Goal: Information Seeking & Learning: Check status

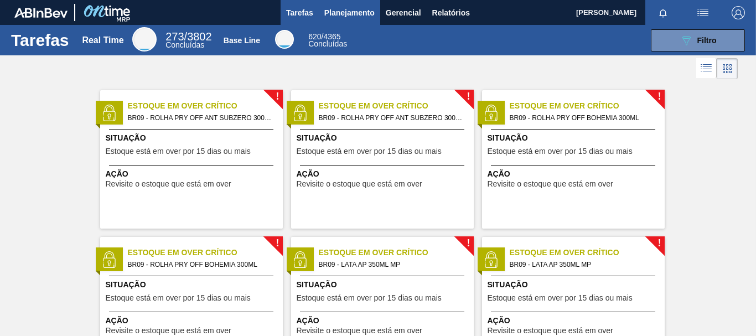
click at [341, 7] on span "Planejamento" at bounding box center [349, 12] width 50 height 13
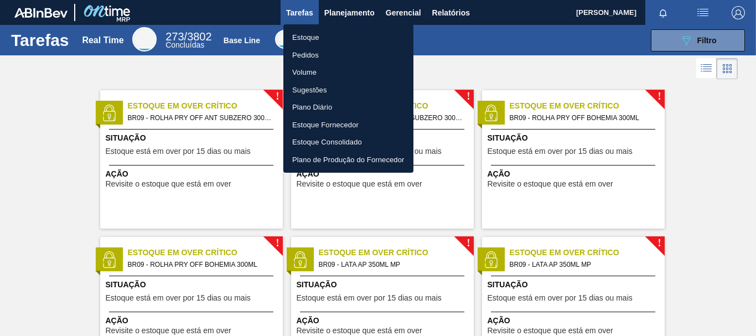
click at [323, 39] on li "Estoque" at bounding box center [348, 38] width 130 height 18
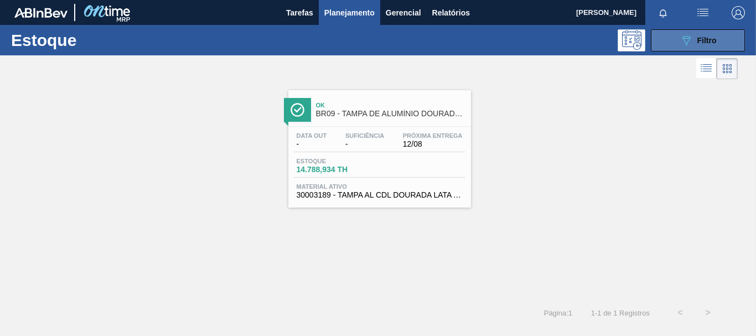
click at [685, 37] on icon "089F7B8B-B2A5-4AFE-B5C0-19BA573D28AC" at bounding box center [686, 40] width 13 height 13
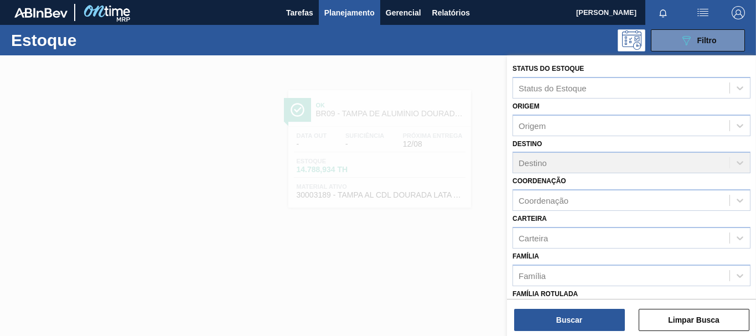
scroll to position [209, 0]
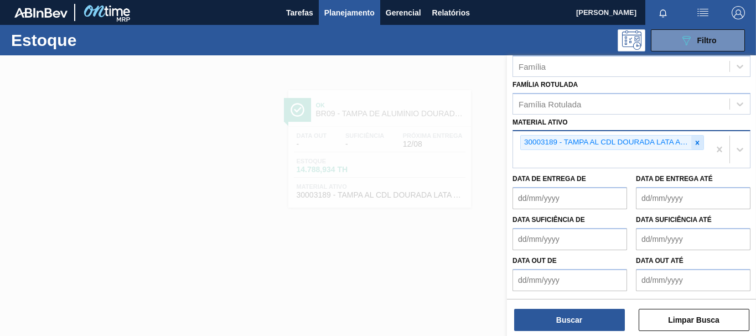
click at [697, 137] on div at bounding box center [697, 143] width 12 height 14
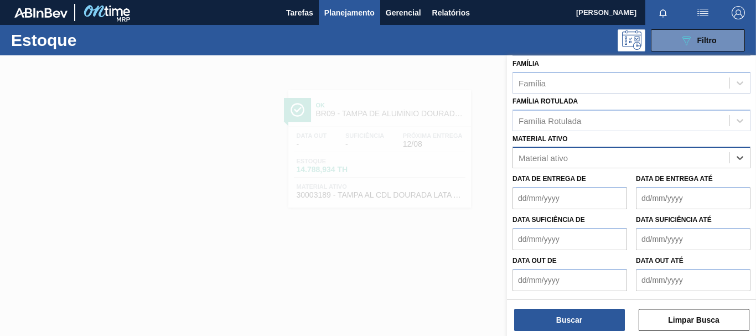
scroll to position [193, 0]
paste ativo "30002598"
type ativo "30002598"
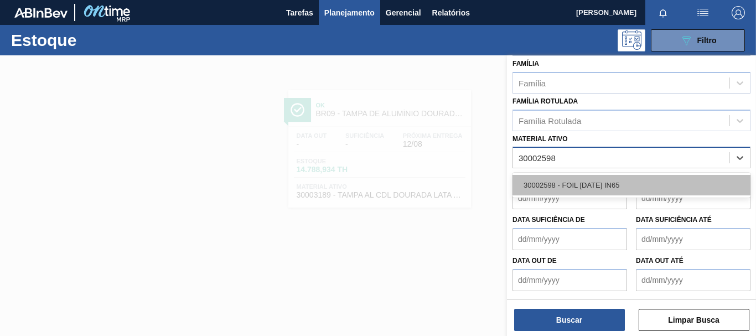
click at [608, 189] on div "30002598 - FOIL [DATE] IN65" at bounding box center [632, 185] width 238 height 20
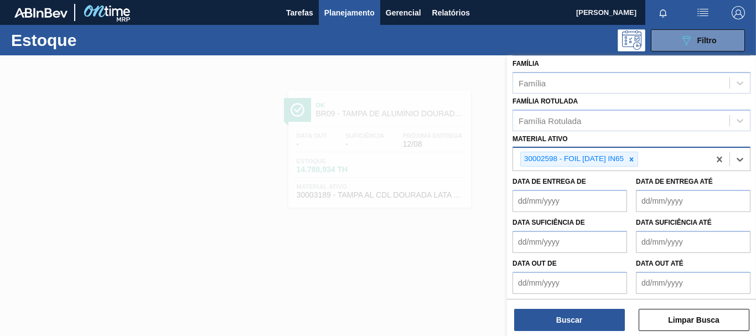
scroll to position [195, 0]
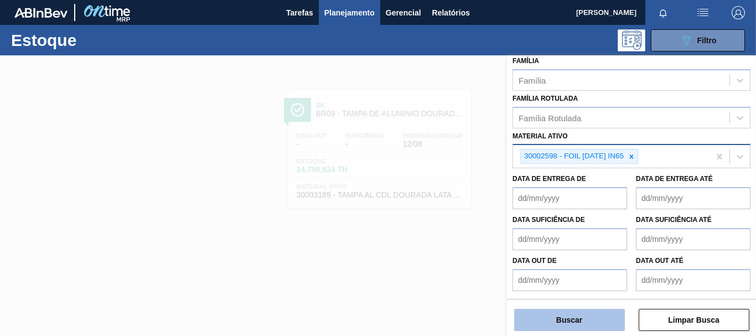
click at [551, 324] on button "Buscar" at bounding box center [569, 320] width 111 height 22
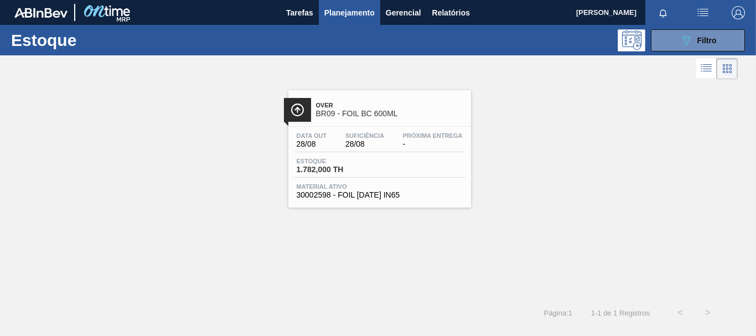
click at [415, 150] on div "Data [DATE] Suficiência 28/08 Próxima Entrega -" at bounding box center [380, 142] width 172 height 20
